Goal: Task Accomplishment & Management: Use online tool/utility

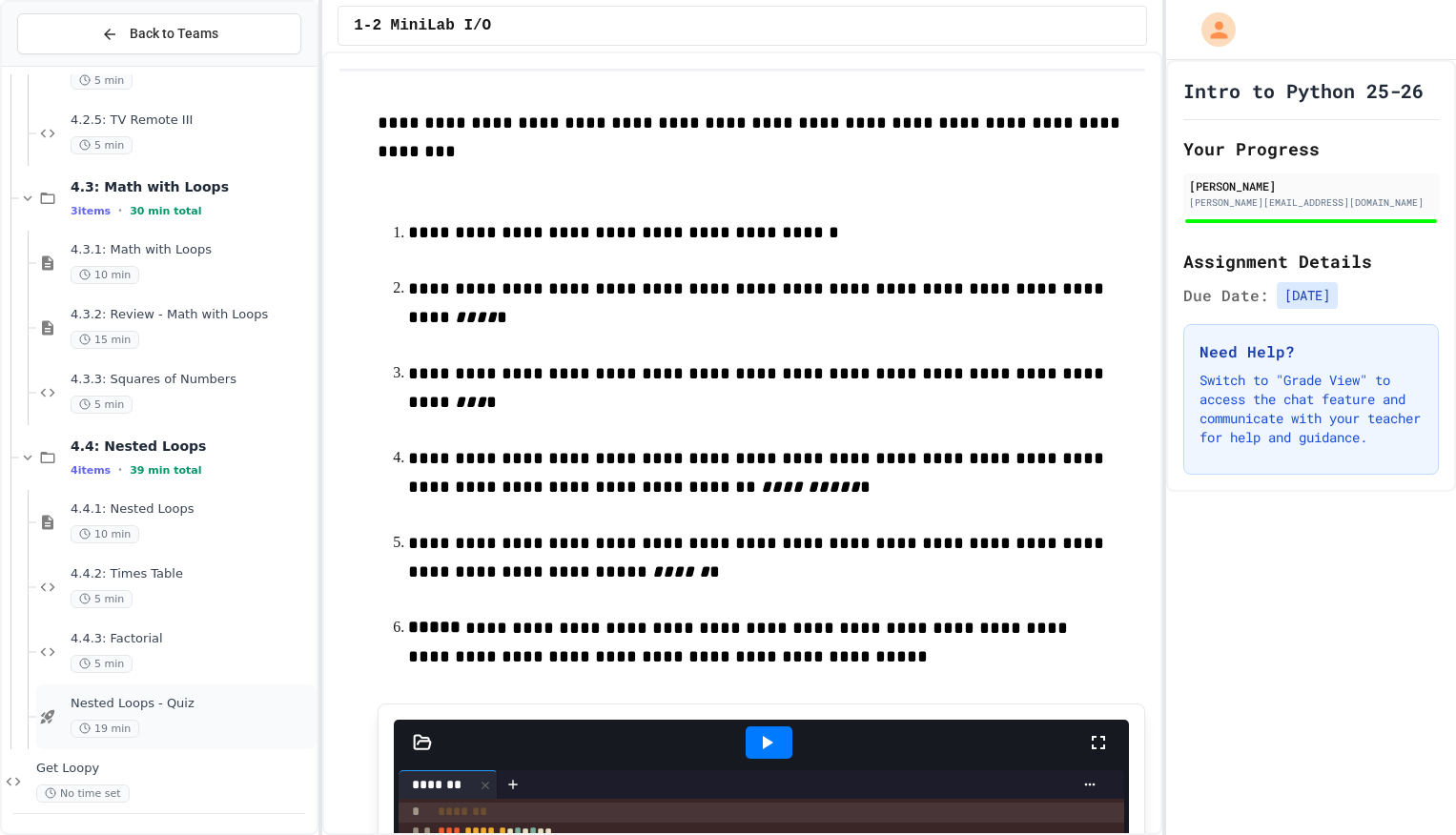
click at [171, 725] on div "19 min" at bounding box center [192, 728] width 242 height 18
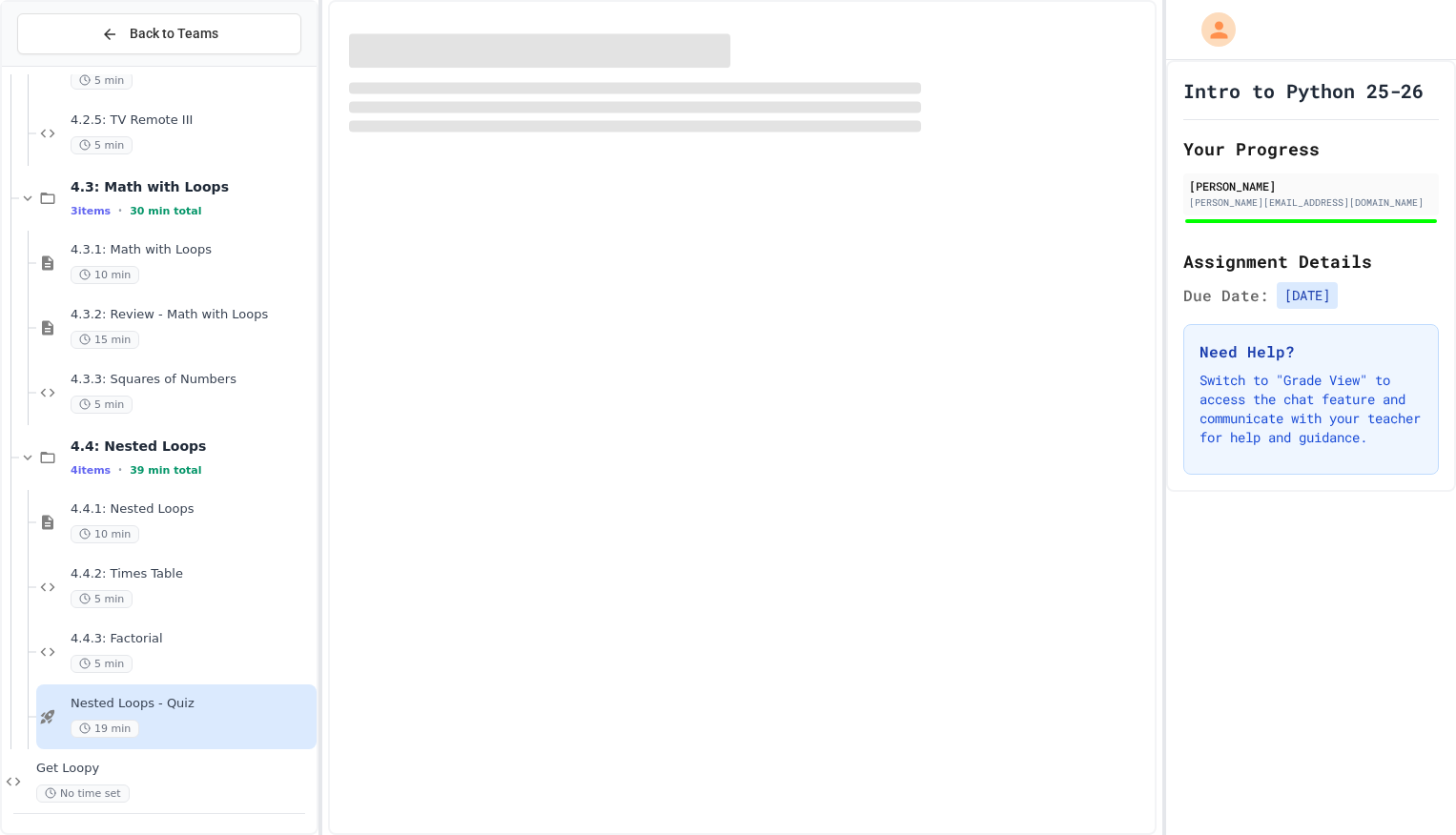
scroll to position [4628, 0]
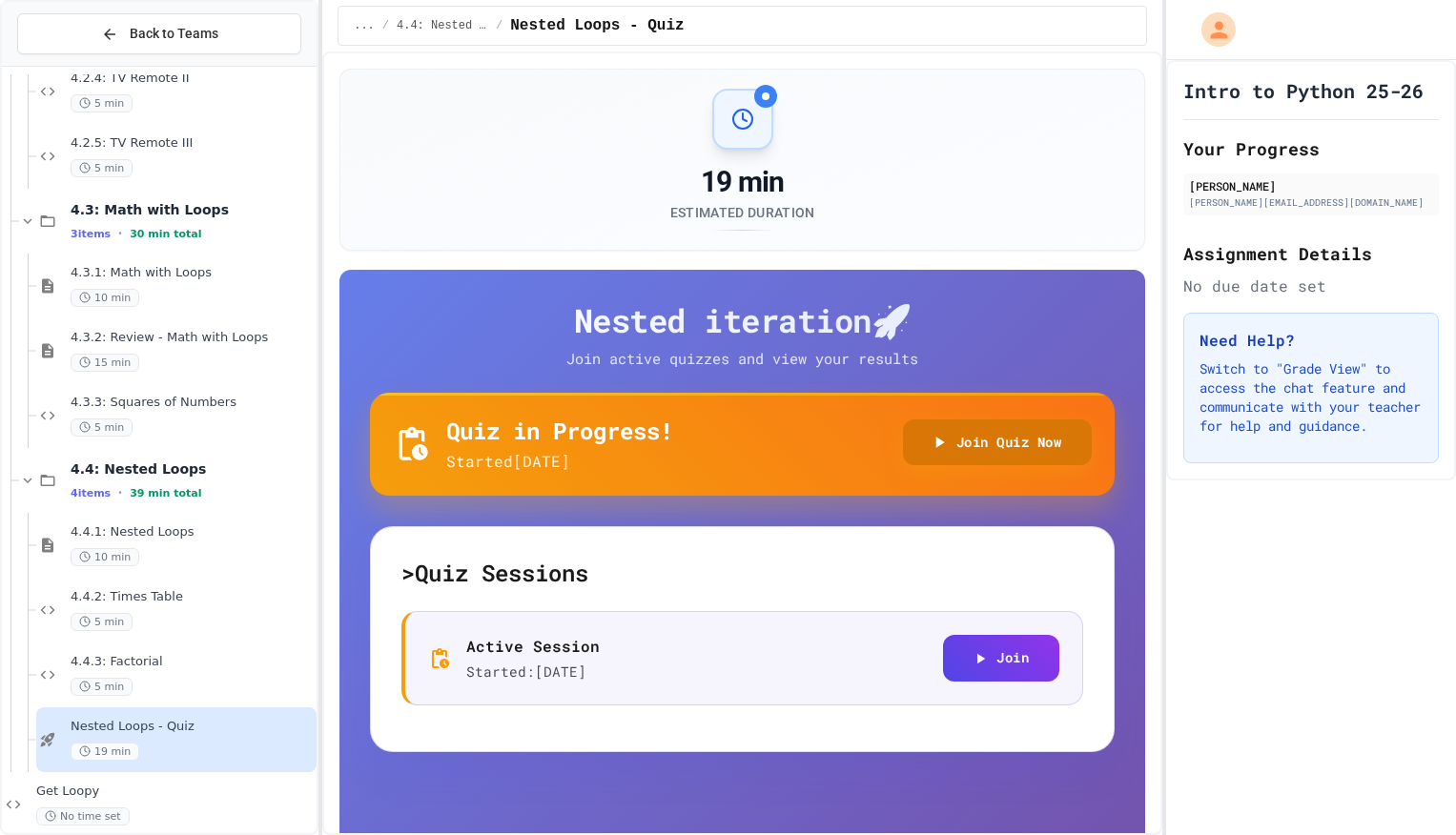
click at [995, 449] on button "Join Quiz Now" at bounding box center [997, 442] width 190 height 47
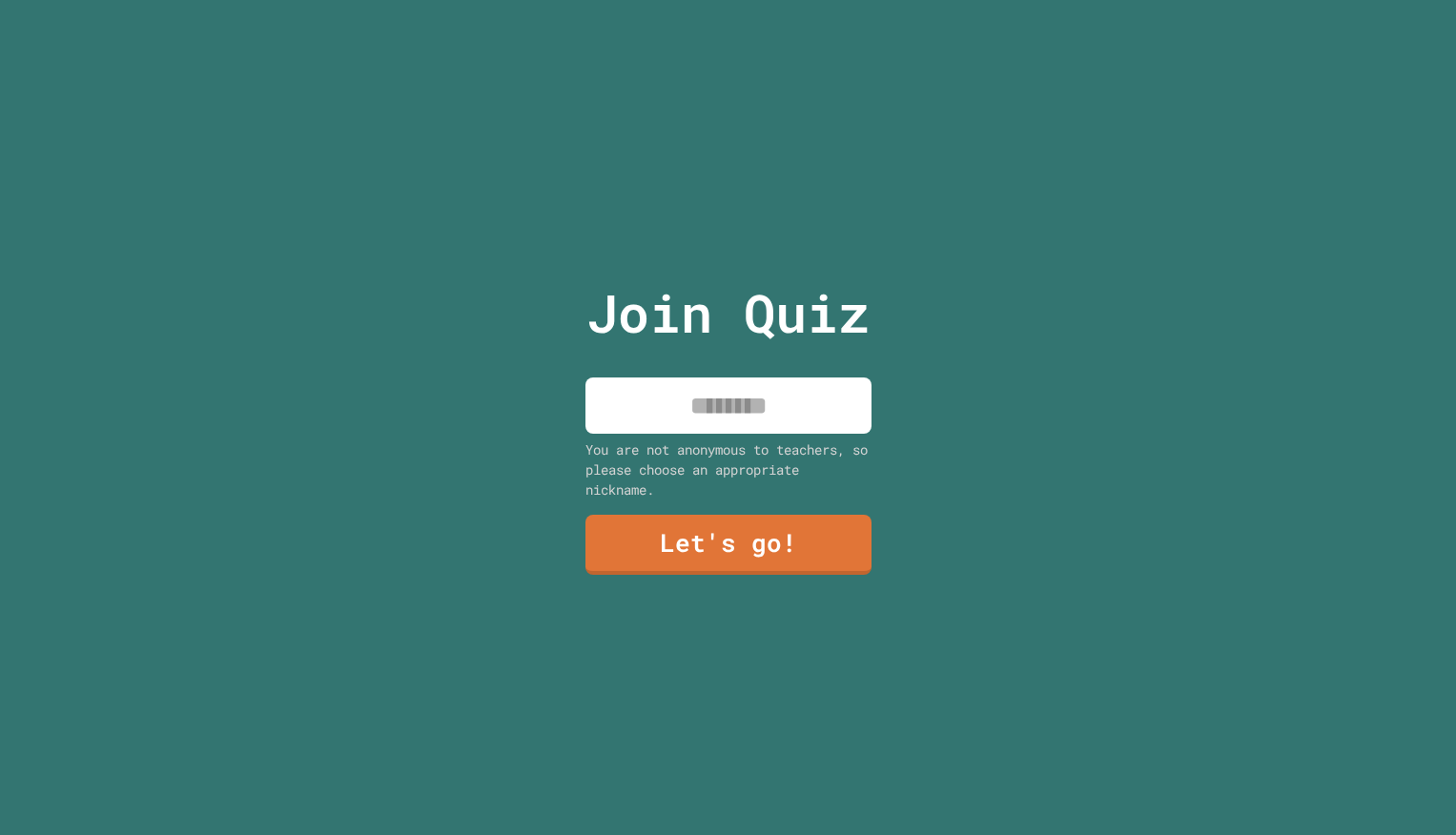
click at [804, 400] on input at bounding box center [728, 405] width 286 height 56
type input "**"
click at [777, 553] on link "Let's go!" at bounding box center [728, 543] width 289 height 62
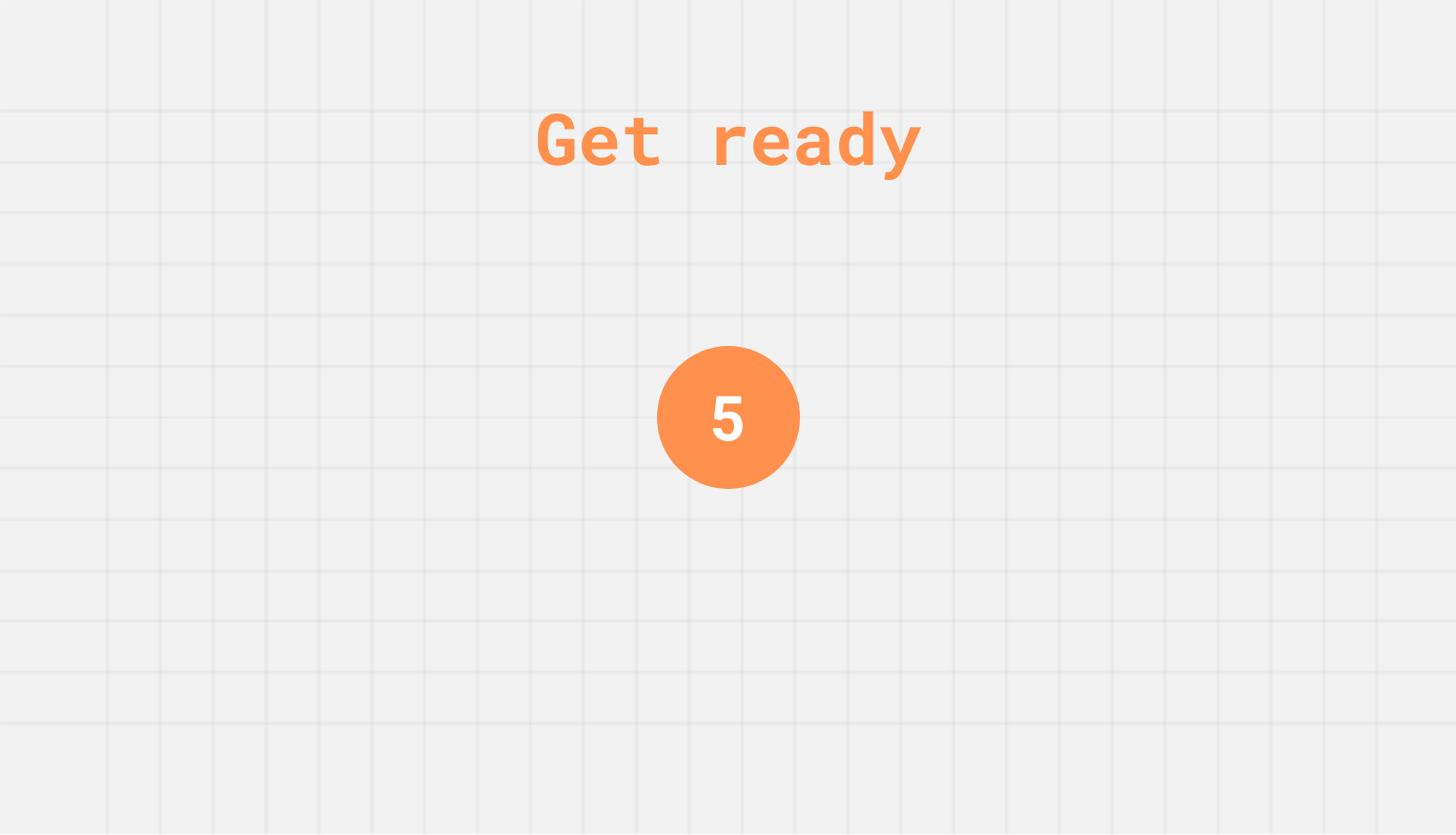
click at [944, 395] on div "Get ready 5" at bounding box center [728, 418] width 1456 height 835
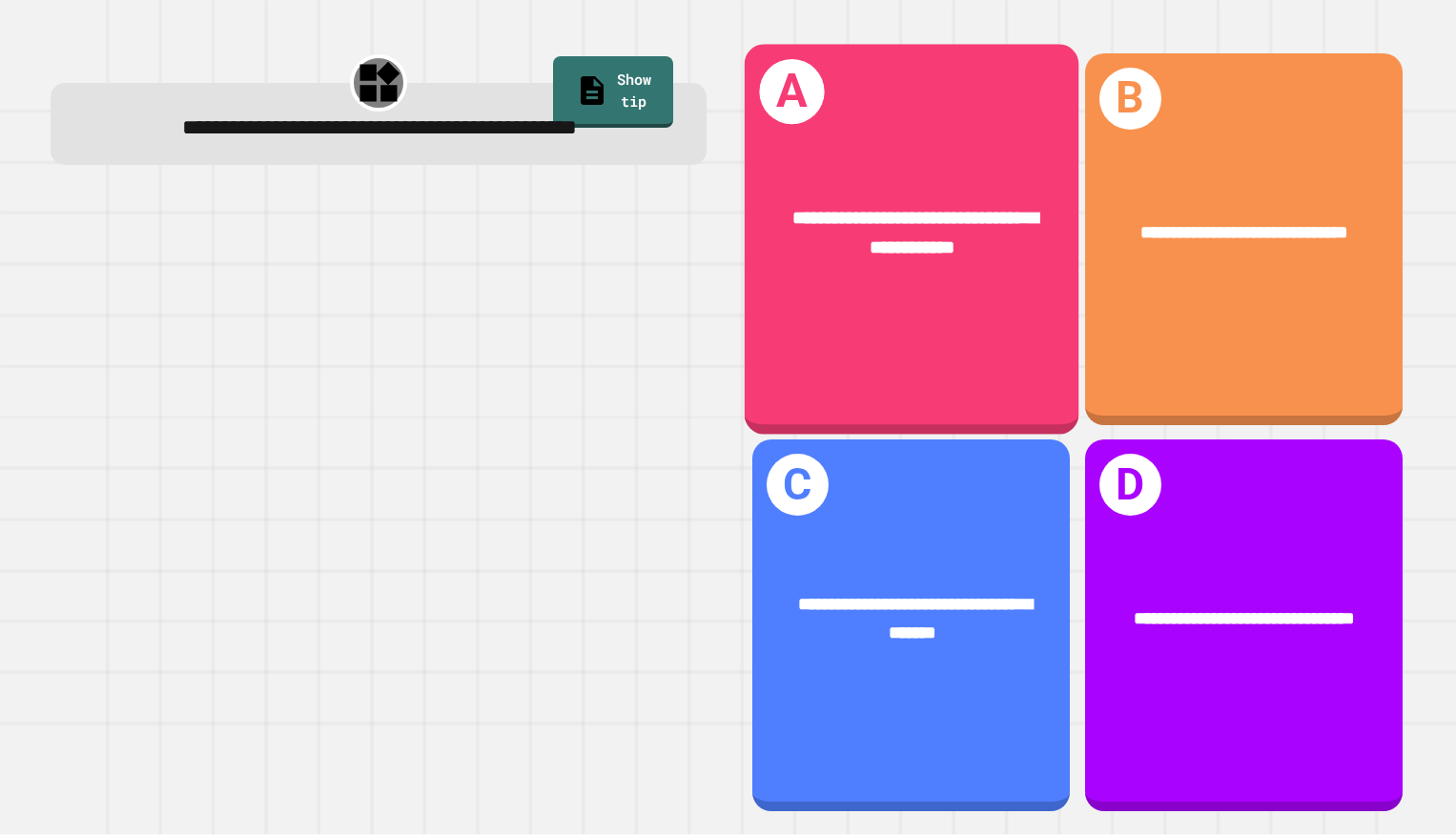
click at [1033, 311] on div "**********" at bounding box center [910, 238] width 333 height 390
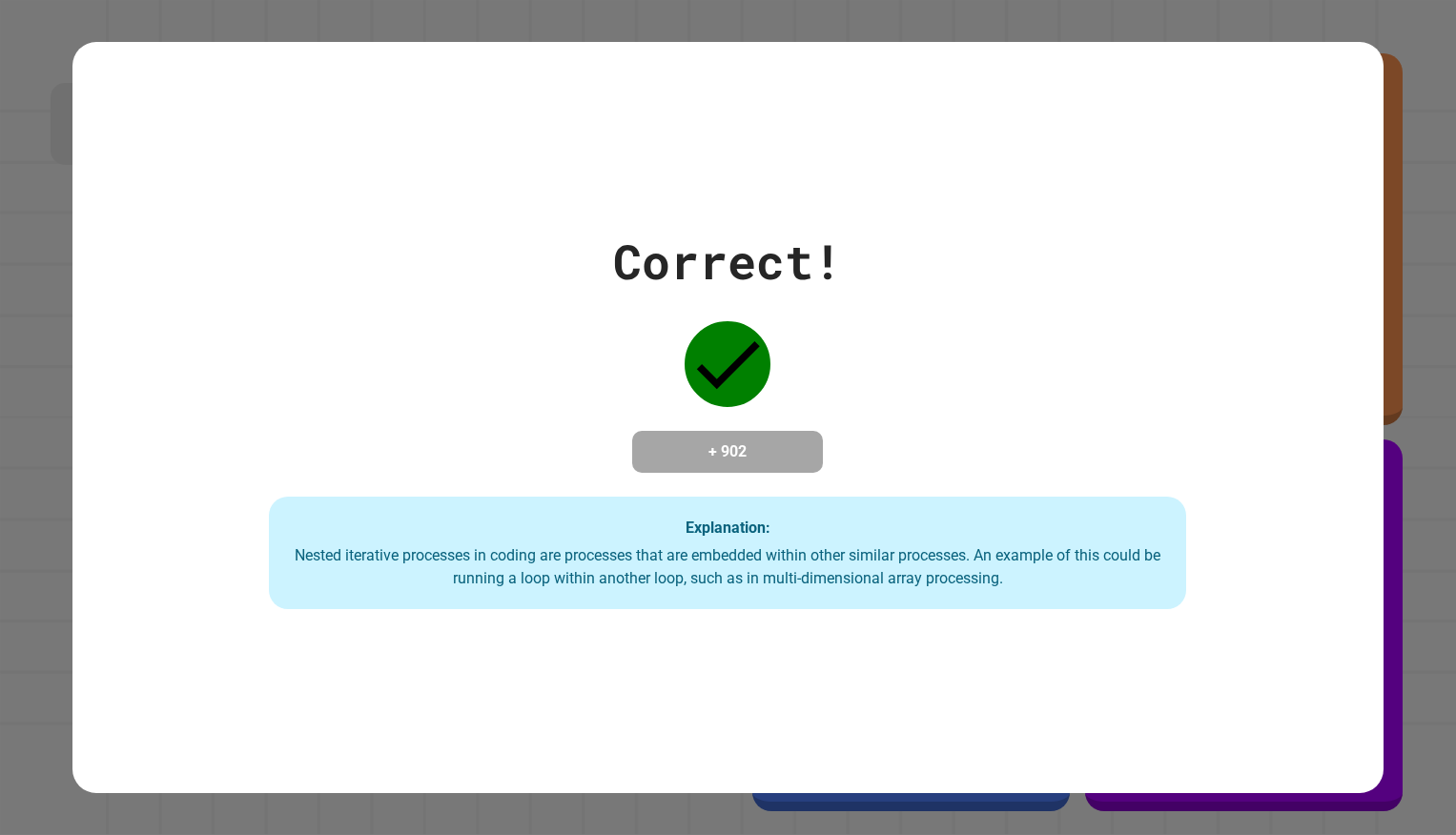
click at [784, 227] on div "Correct!" at bounding box center [727, 261] width 229 height 72
click at [880, 226] on div "Correct! + 902 Explanation: Nested iterative processes in coding are processes …" at bounding box center [727, 418] width 1309 height 383
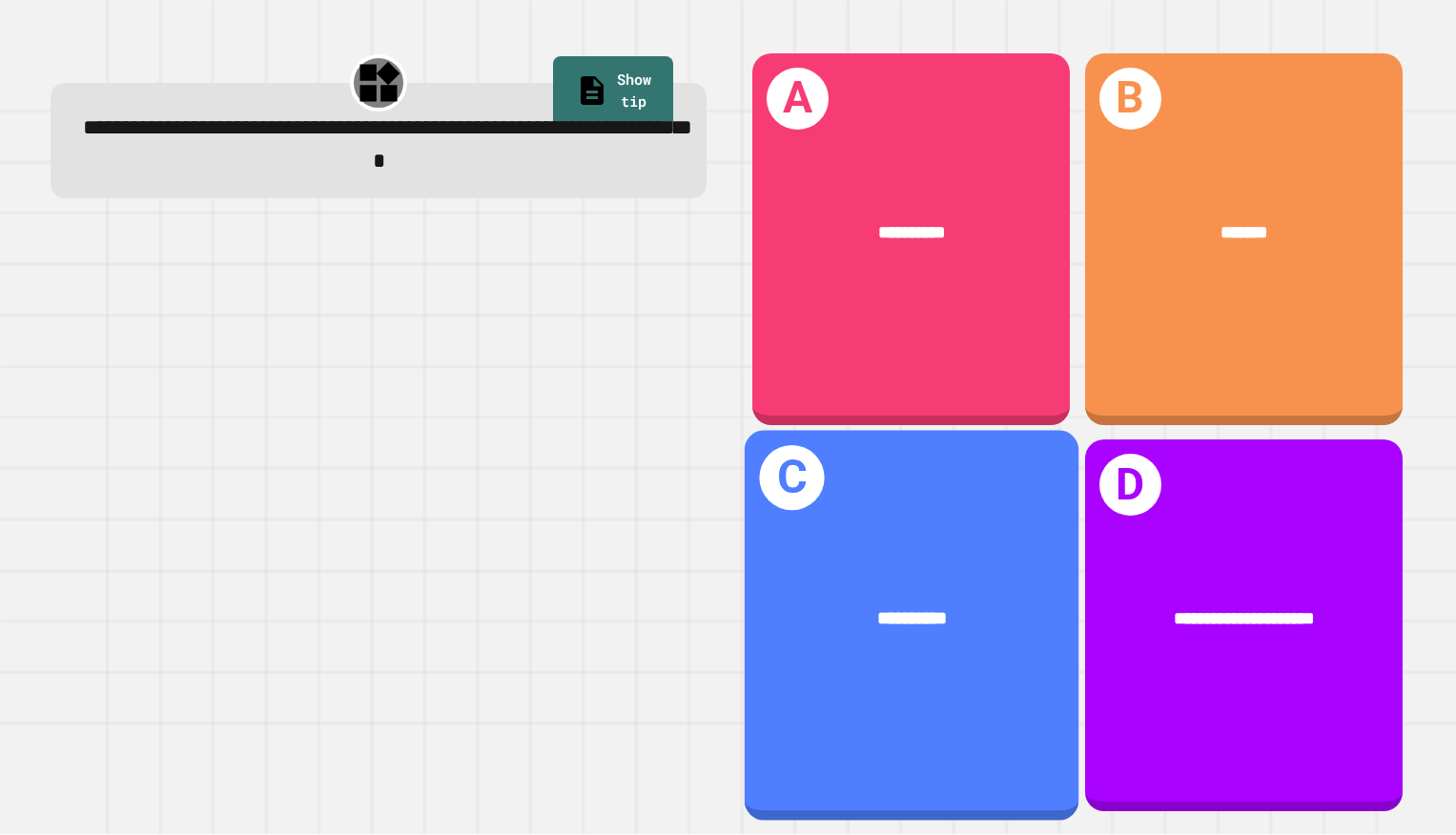
click at [933, 663] on div "**********" at bounding box center [910, 620] width 333 height 103
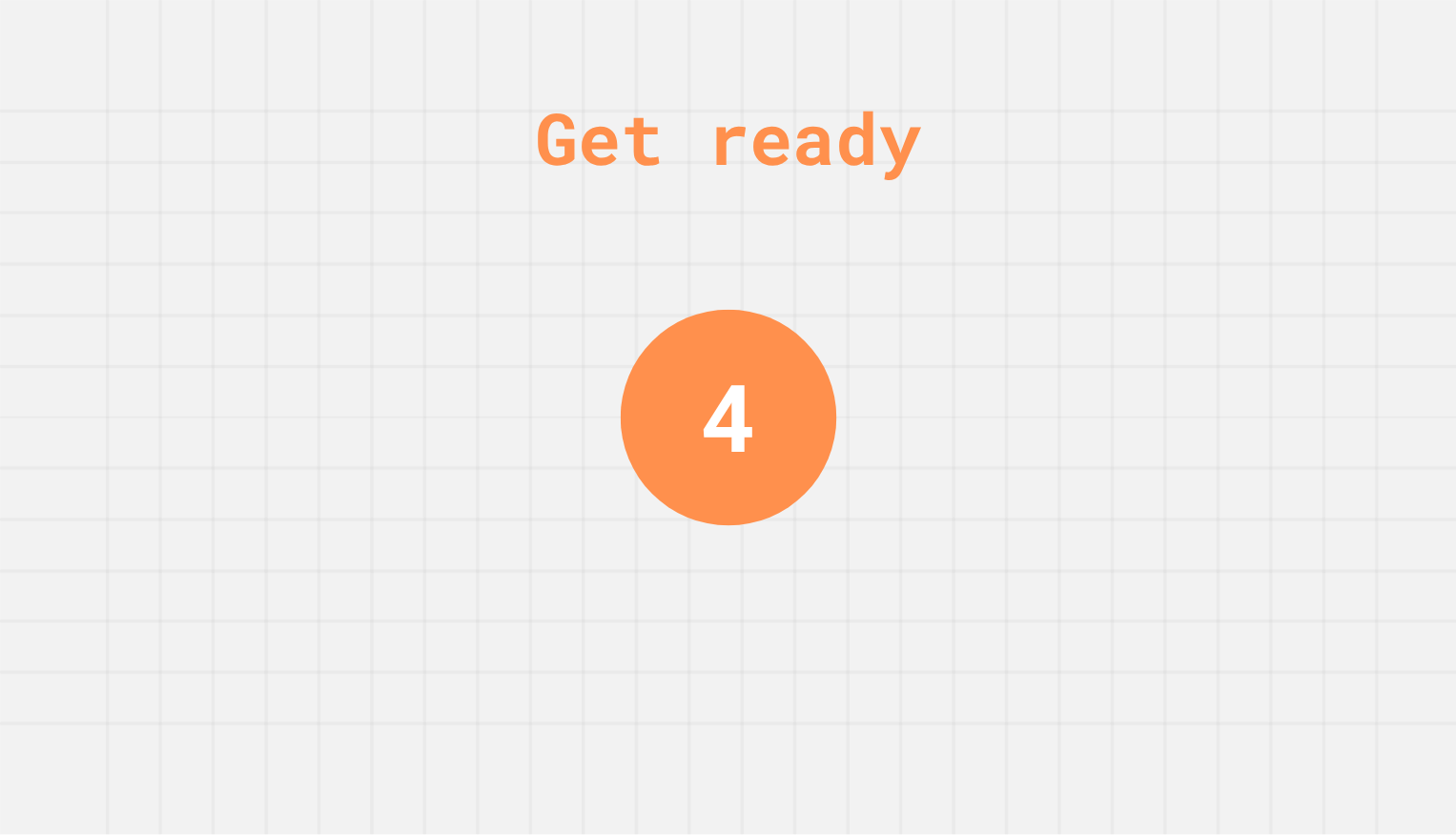
click at [834, 331] on div "Get ready 4" at bounding box center [728, 418] width 1456 height 835
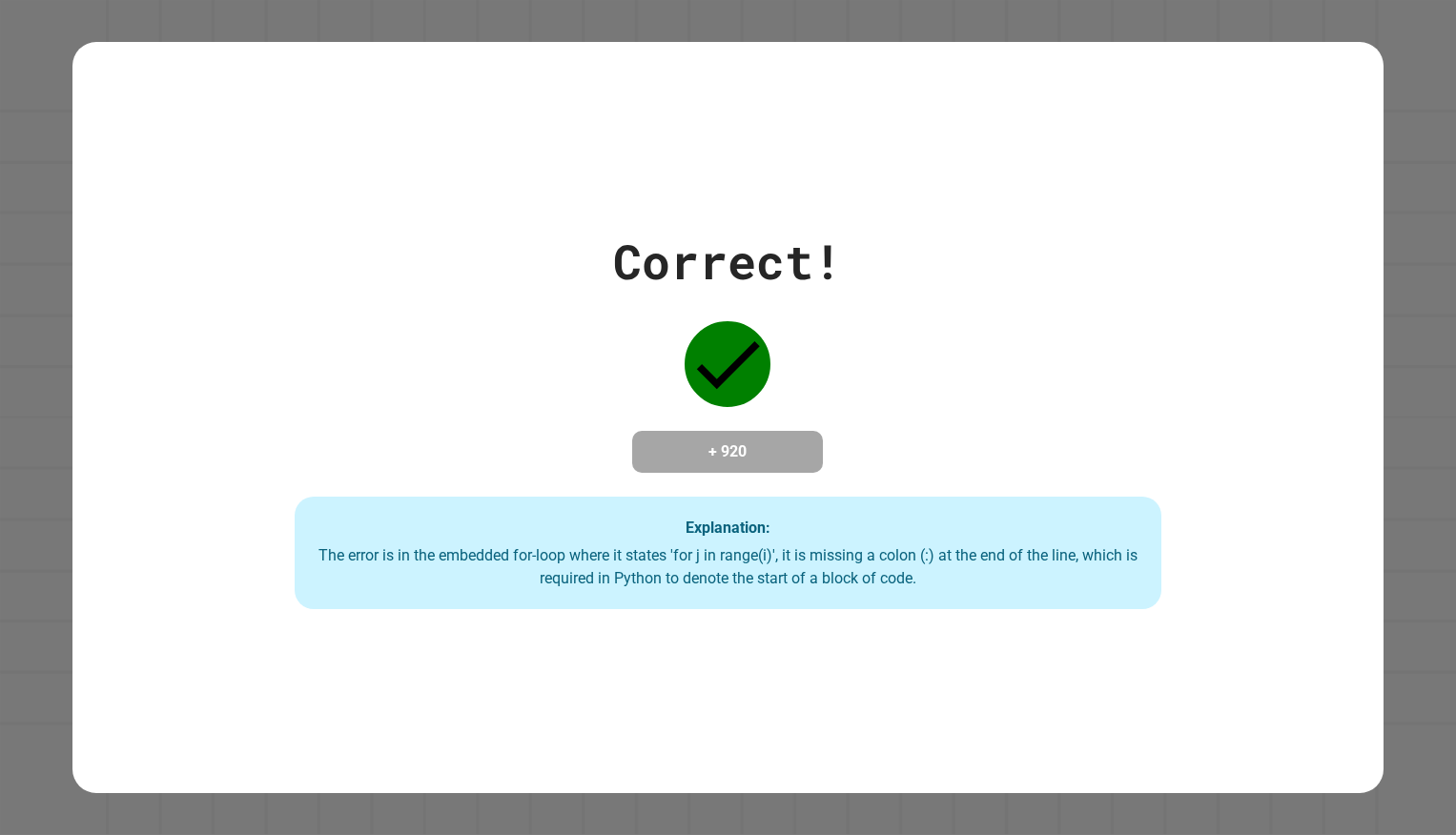
click at [1018, 170] on div "Correct! + 920 Explanation: The error is in the embedded for-loop where it stat…" at bounding box center [727, 418] width 1309 height 751
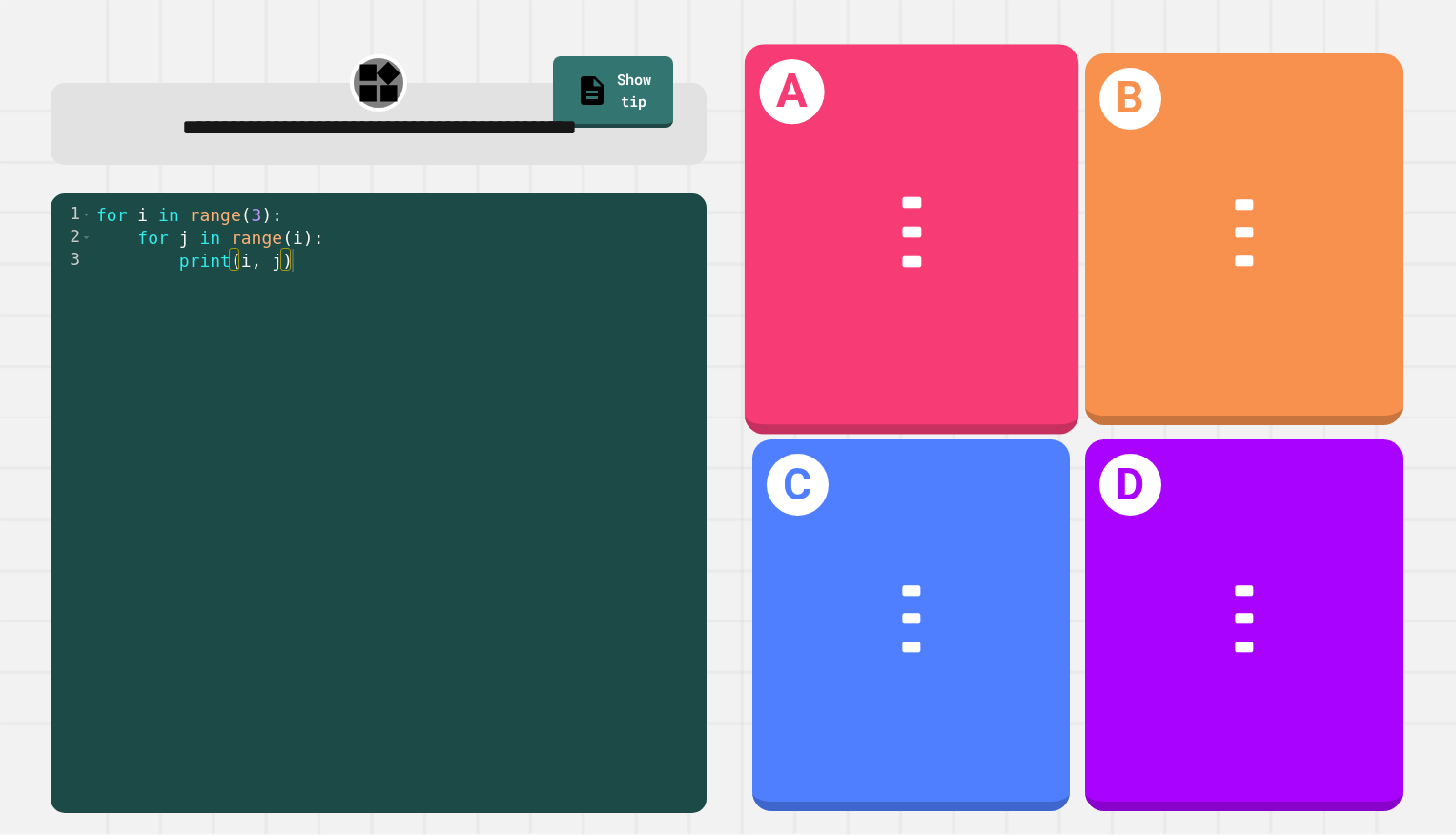
click at [1018, 170] on div "*** *** ***" at bounding box center [910, 234] width 333 height 163
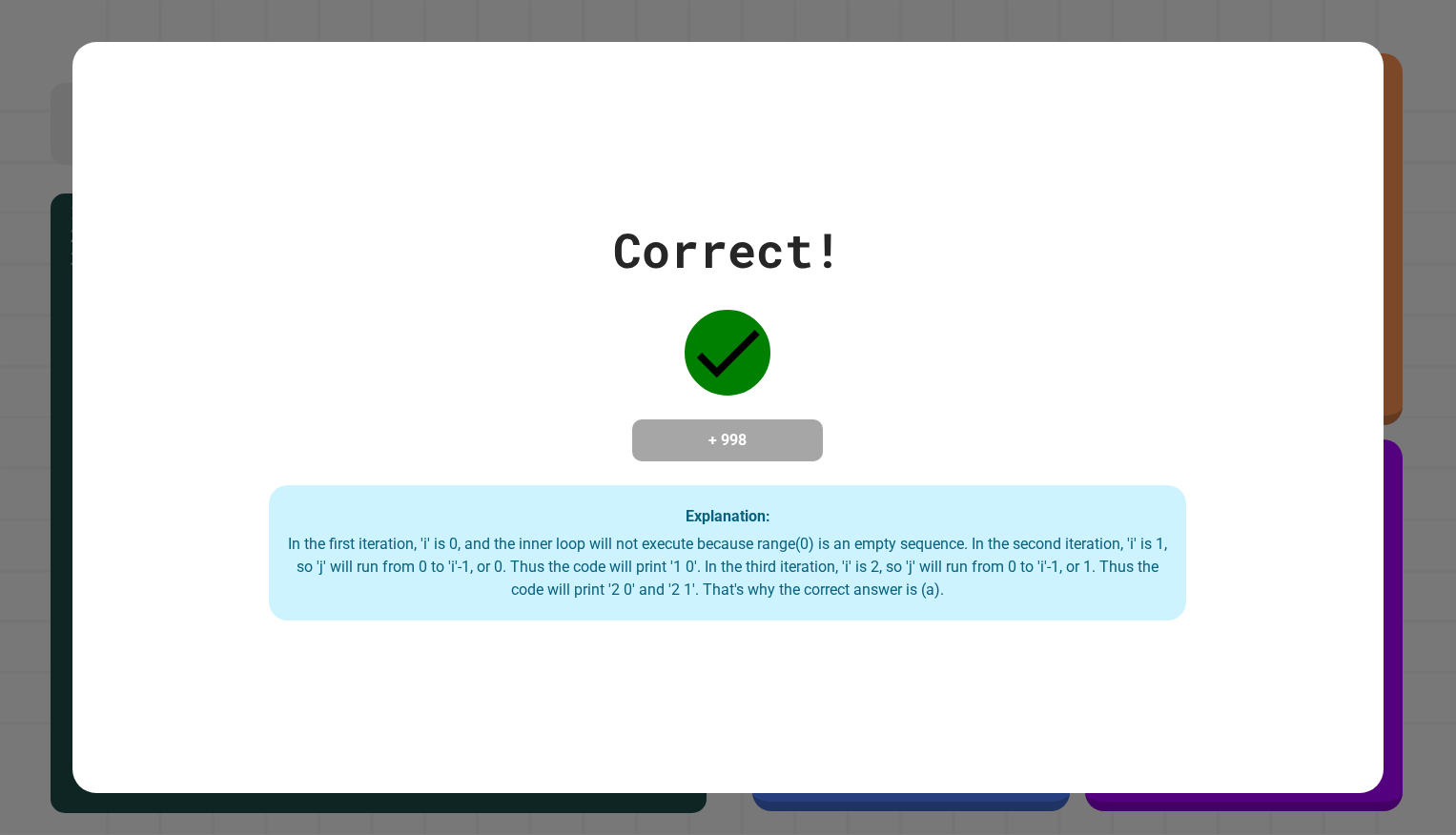
click at [66, 99] on div "Correct! + 998 Explanation: In the first iteration, 'i' is 0, and the inner loo…" at bounding box center [728, 418] width 1456 height 835
click at [172, 130] on div "Correct! + 998 Explanation: In the first iteration, 'i' is 0, and the inner loo…" at bounding box center [727, 418] width 1309 height 751
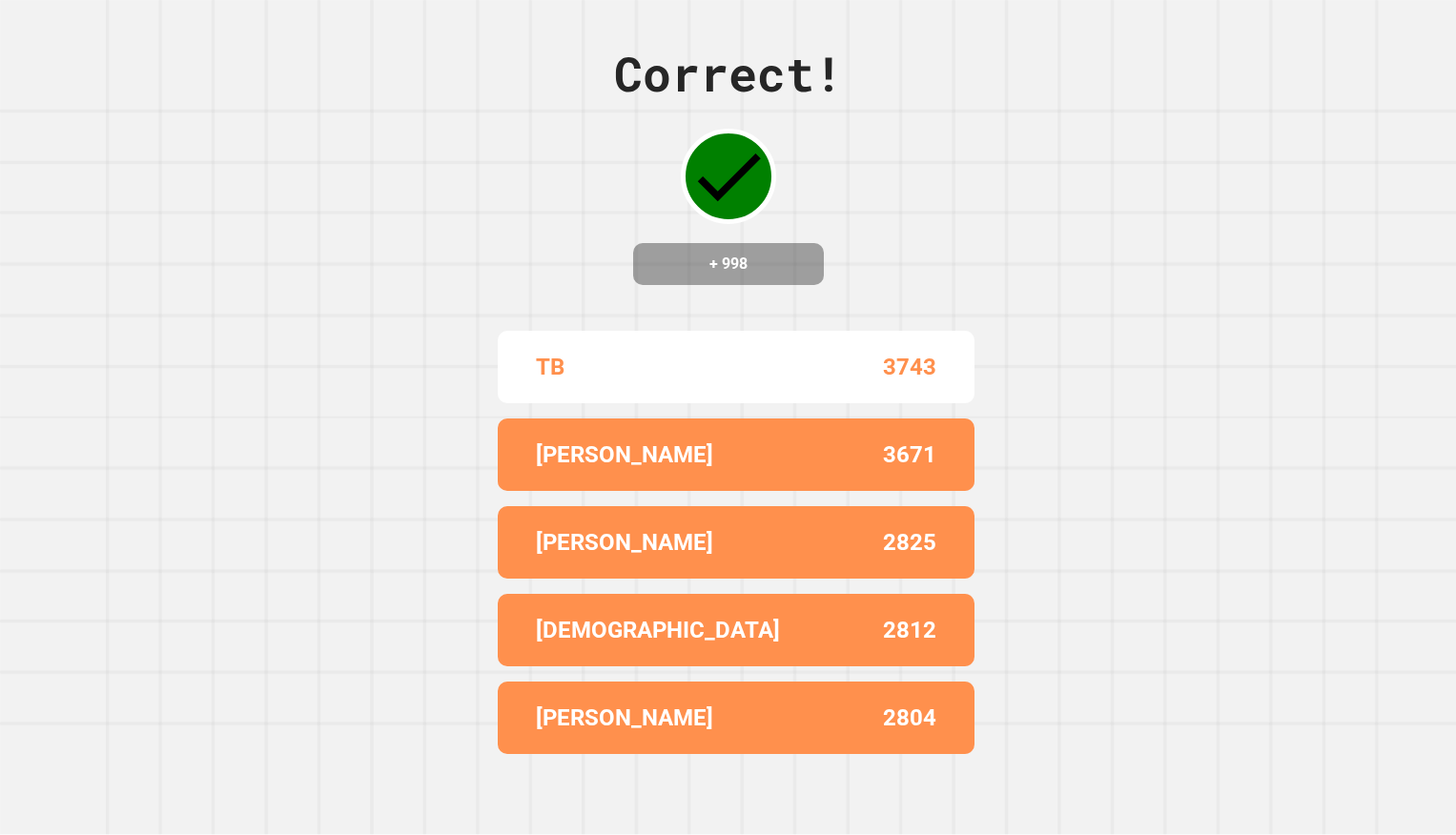
click at [1011, 296] on div "Correct! + 998 TB 3743 [PERSON_NAME] P 3671 [PERSON_NAME] 2825 [PERSON_NAME] 28…" at bounding box center [728, 418] width 1456 height 835
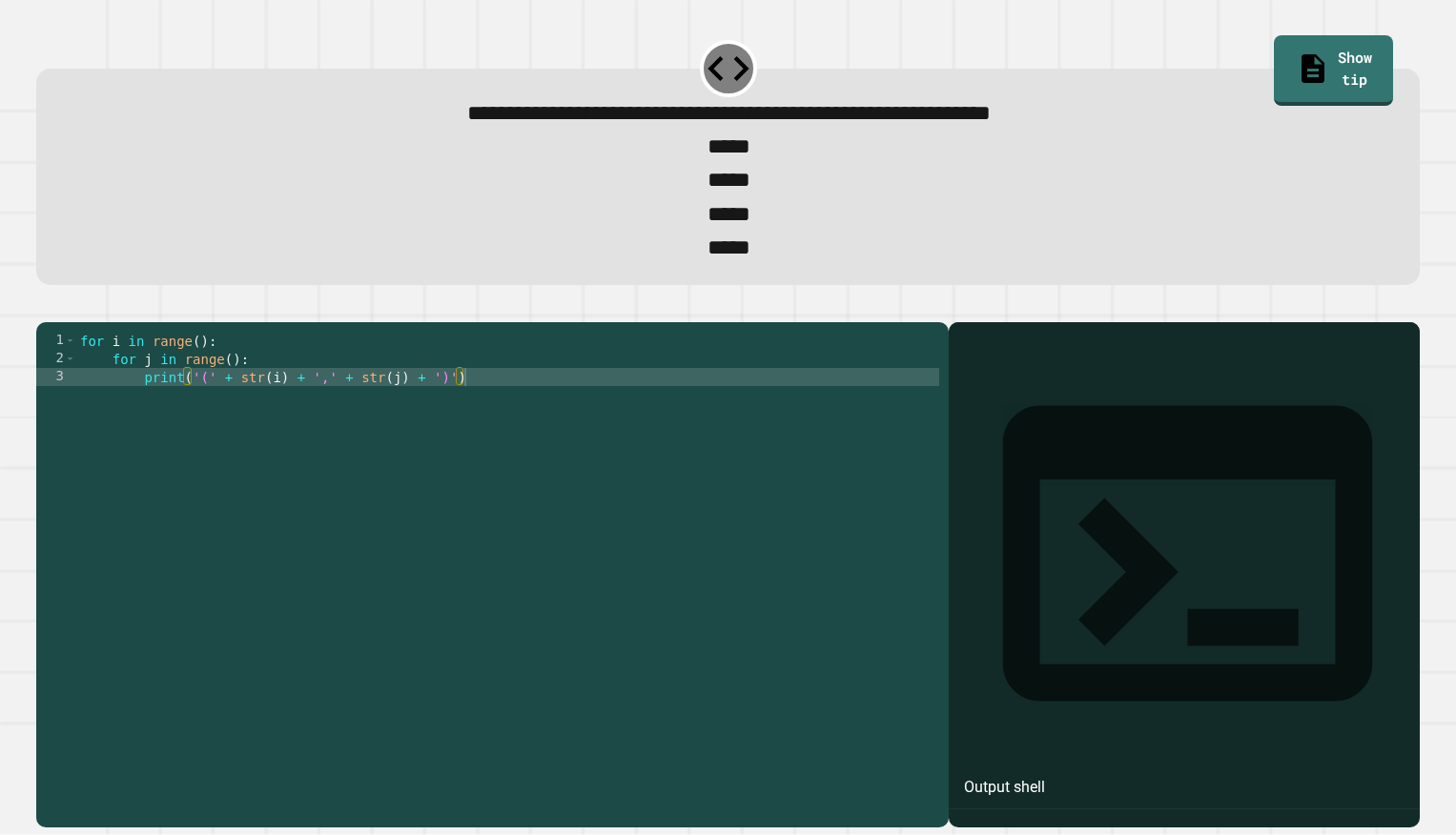
click at [498, 415] on div "for i in range ( ) : for j in range ( ) : print ( '(' + str ( i ) + ',' + str (…" at bounding box center [508, 567] width 863 height 471
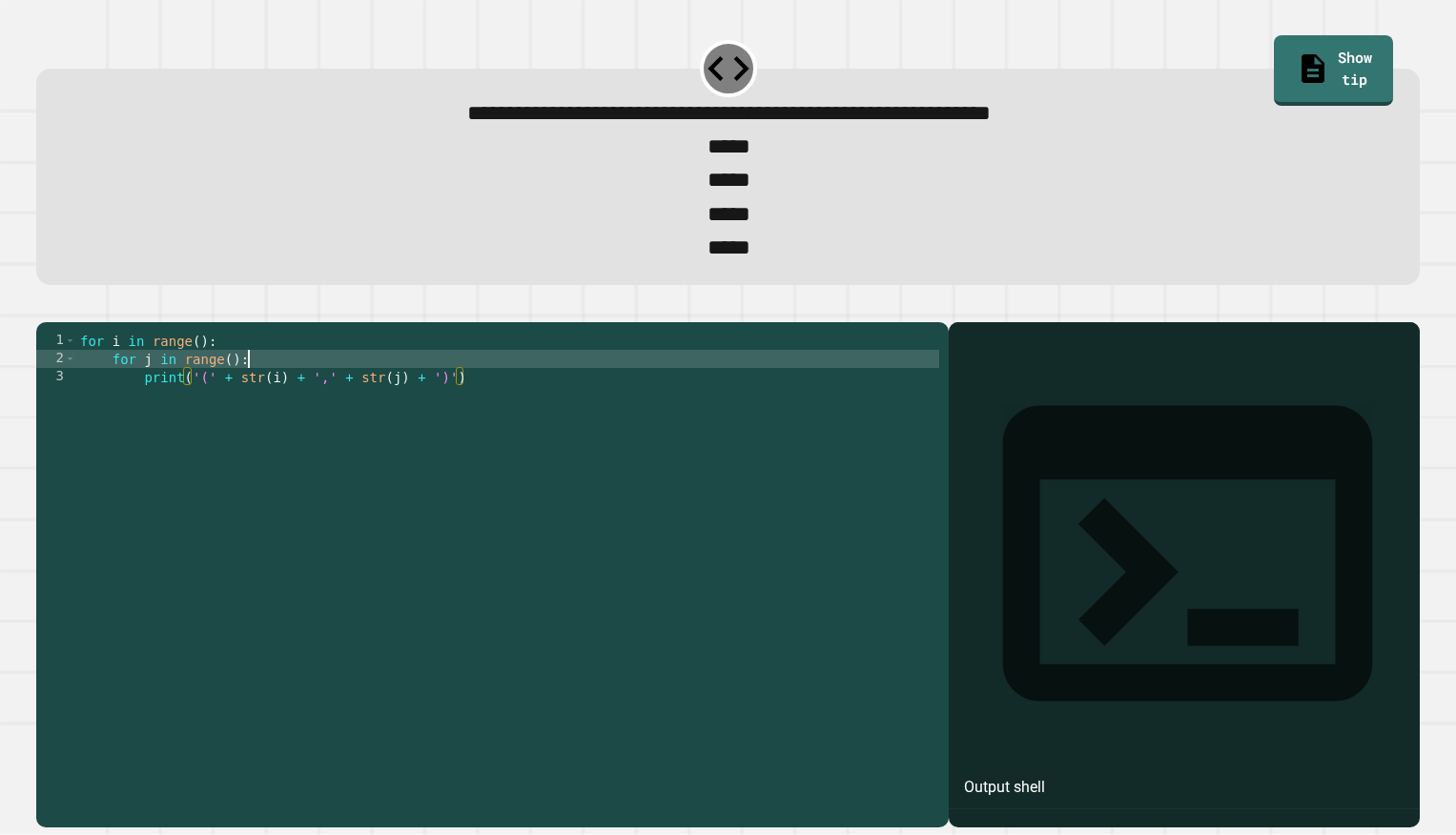
click at [328, 403] on div "for i in range ( ) : for j in range ( ) : print ( '(' + str ( i ) + ',' + str (…" at bounding box center [508, 567] width 863 height 471
click at [285, 382] on div "for i in range ( 3 ) : for j in range ( 1 ) : print ( '(' + str ( i ) + ',' + s…" at bounding box center [508, 567] width 863 height 471
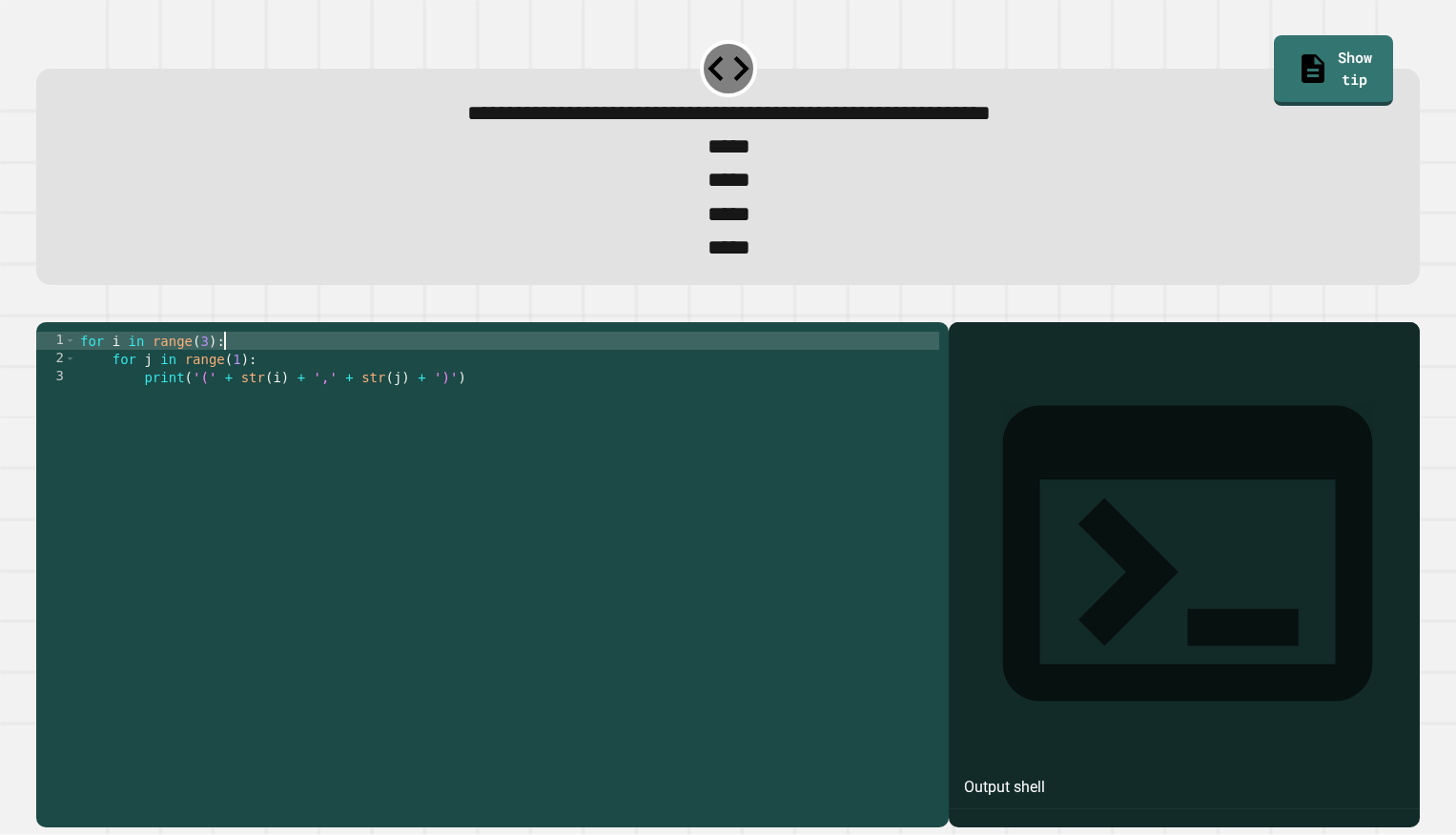
scroll to position [0, 9]
click at [46, 306] on button "button" at bounding box center [46, 306] width 0 height 0
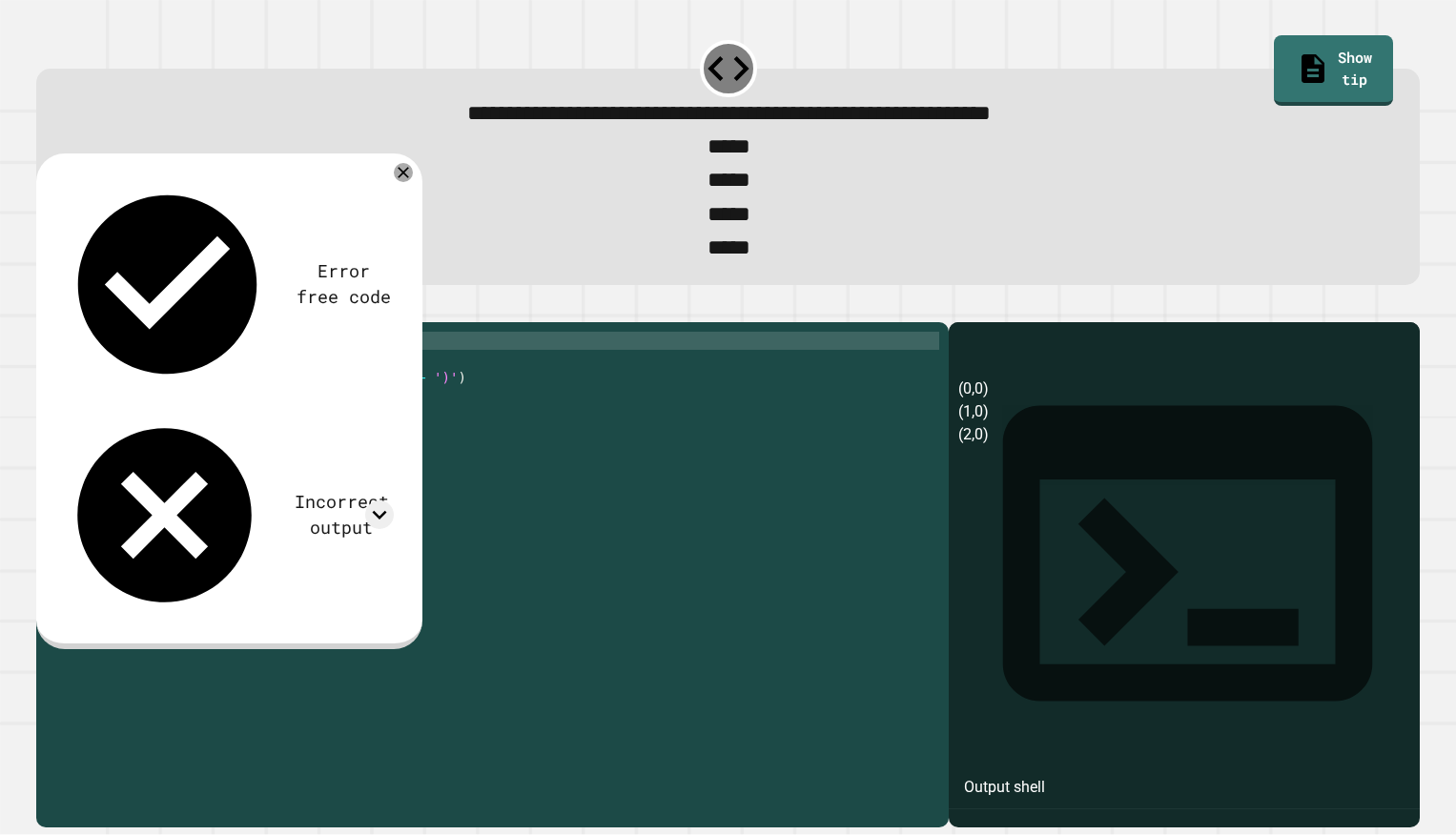
click at [205, 392] on div "for i in range ( 3 ) : for j in range ( 1 ) : print ( '(' + str ( i ) + ',' + s…" at bounding box center [508, 567] width 863 height 471
type textarea "**********"
click at [46, 306] on icon "button" at bounding box center [46, 306] width 0 height 0
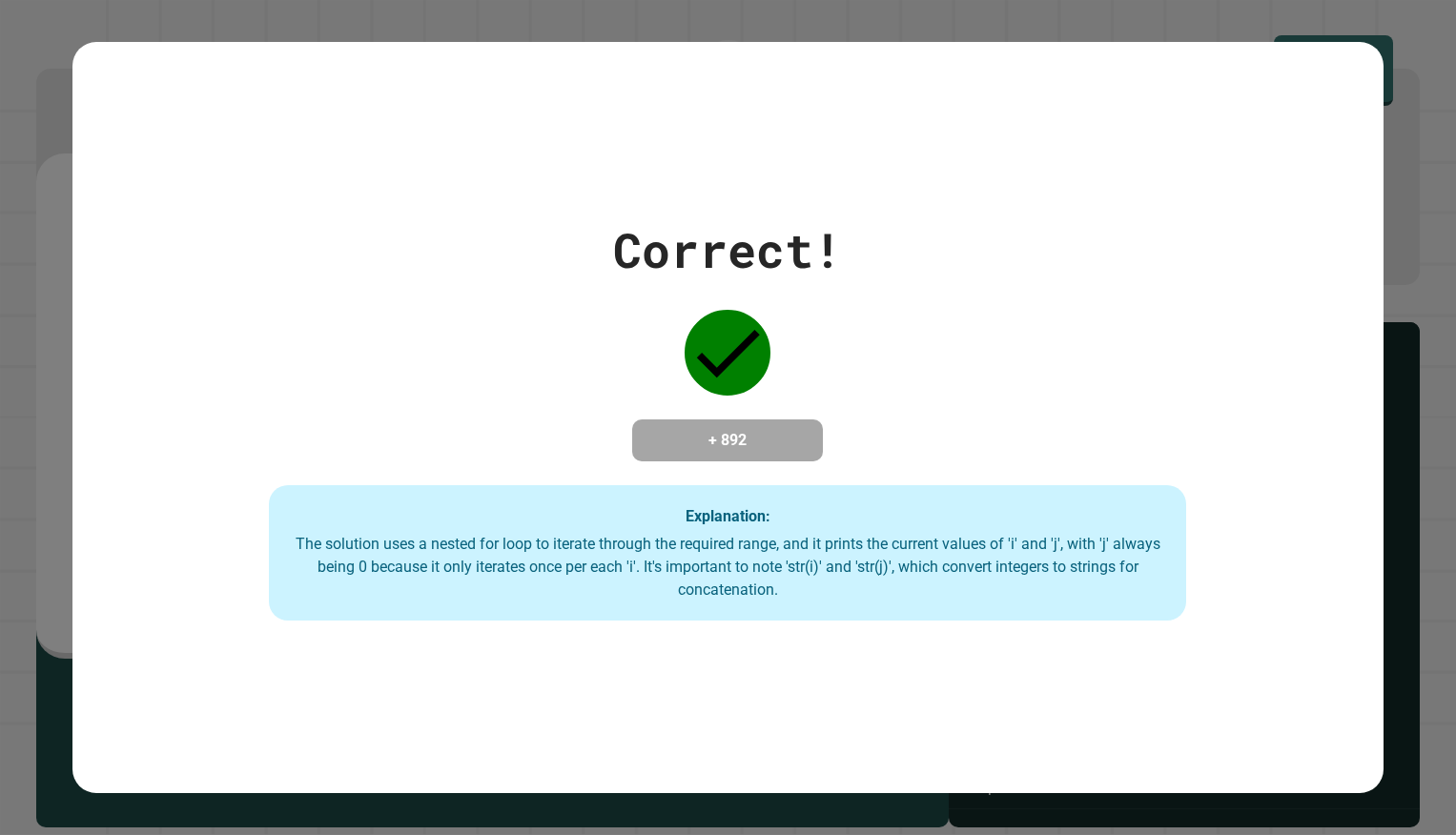
click at [527, 318] on div "Correct! + 892 Explanation: The solution uses a nested for loop to iterate thro…" at bounding box center [727, 418] width 1309 height 406
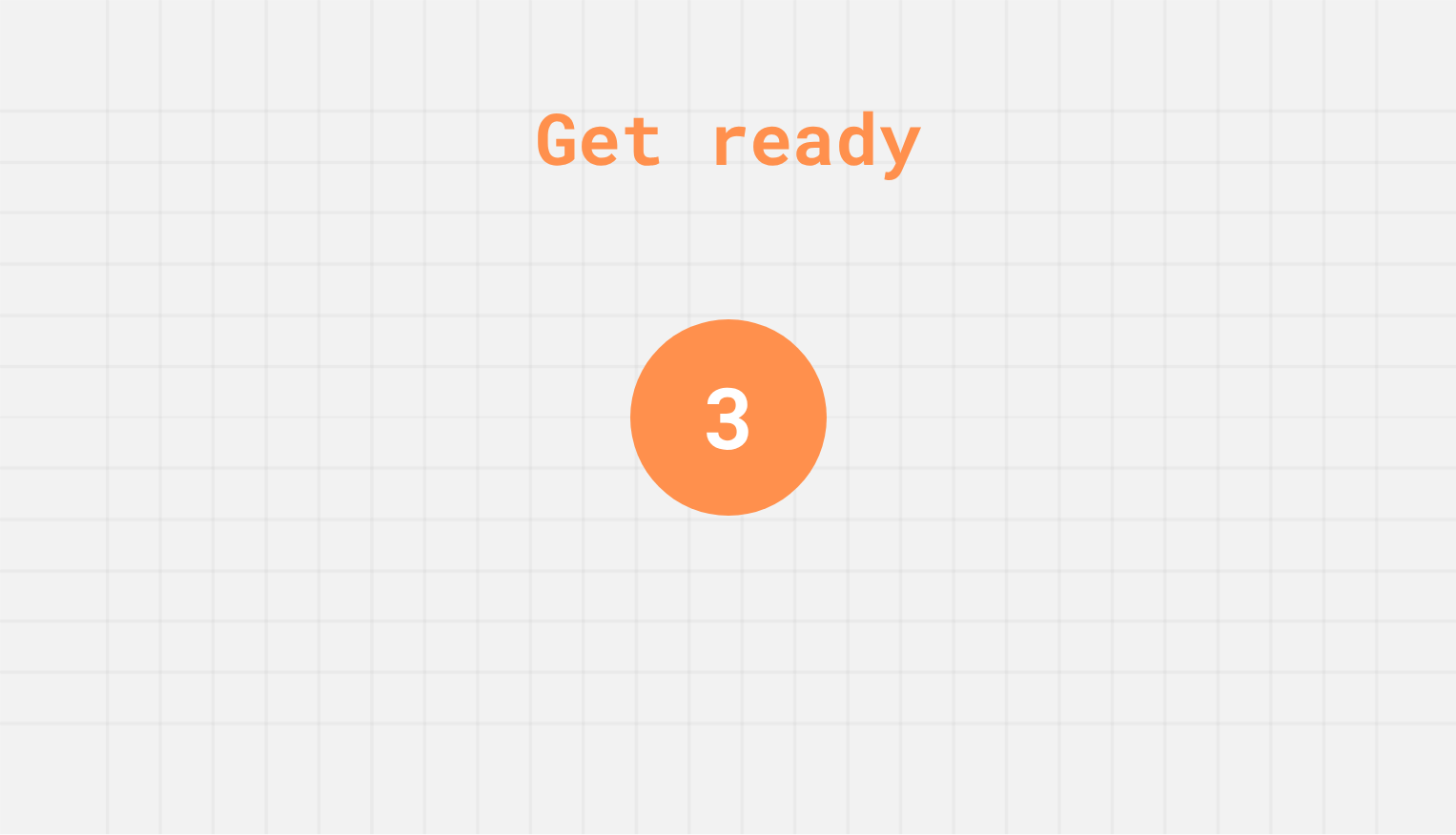
click at [758, 348] on div "3" at bounding box center [727, 417] width 196 height 196
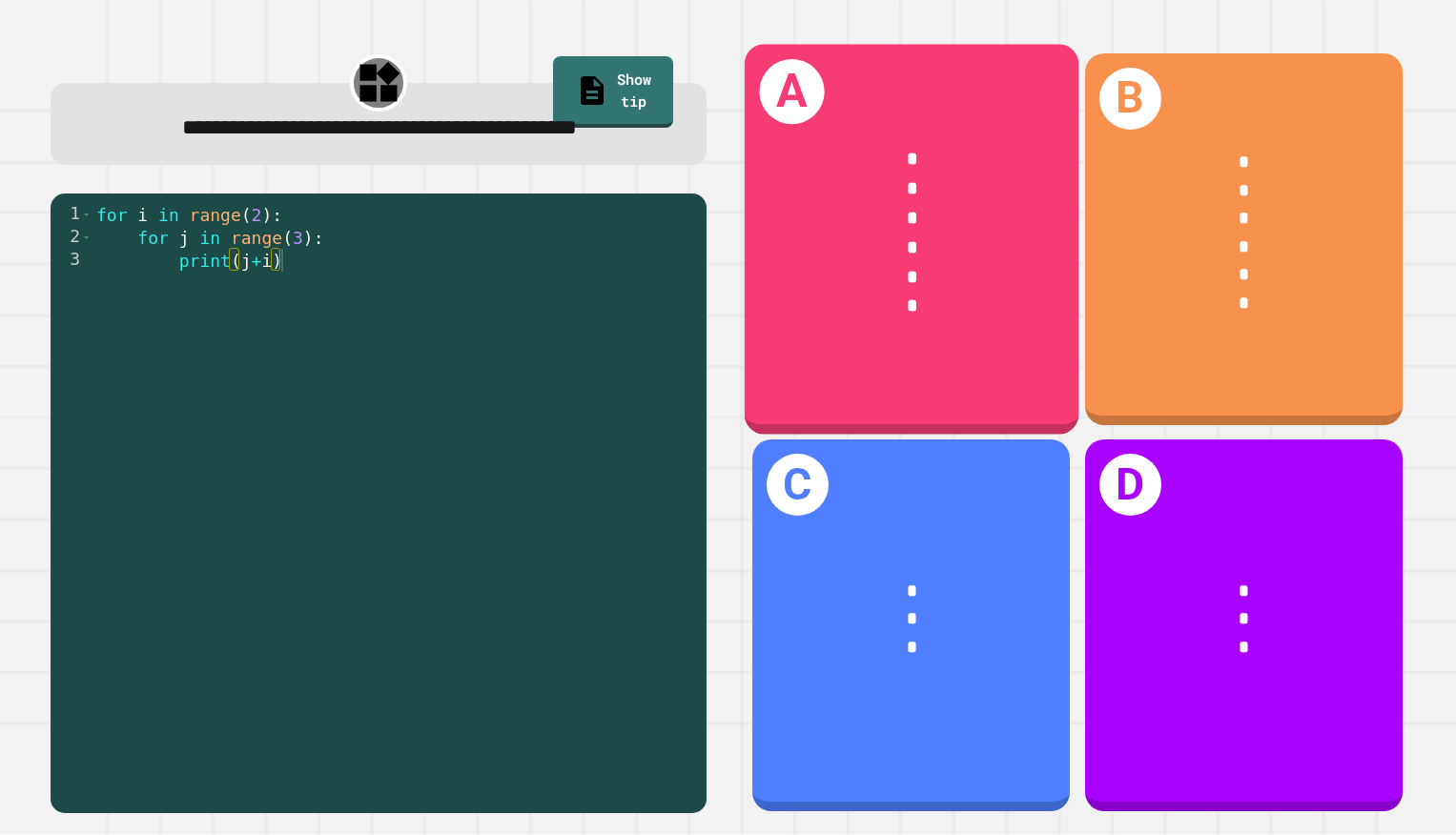
click at [846, 277] on div "*" at bounding box center [911, 278] width 259 height 30
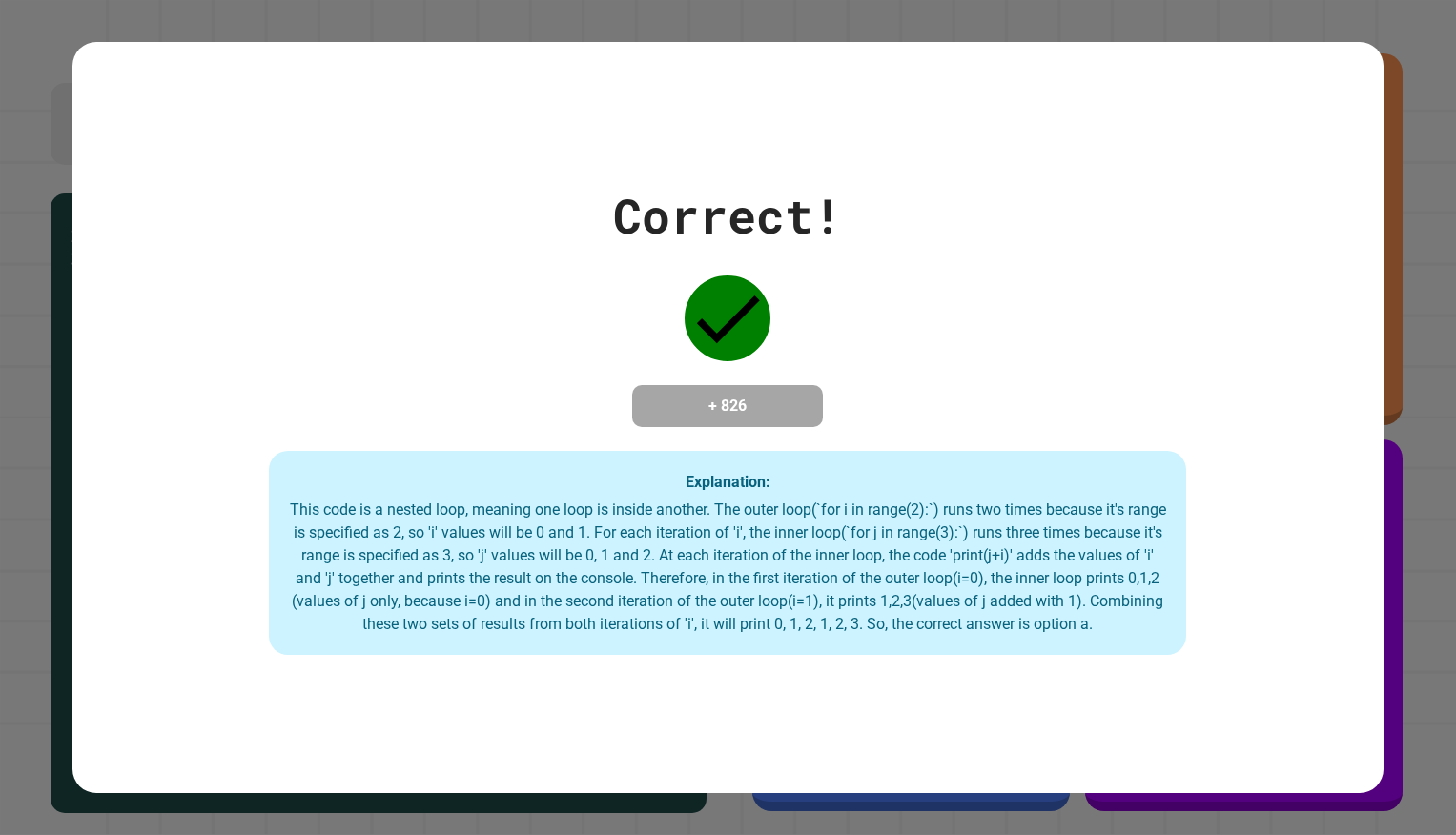
click at [34, 194] on div "Correct! + 826 Explanation: This code is a nested loop, meaning one loop is ins…" at bounding box center [728, 418] width 1456 height 835
